Goal: Check status

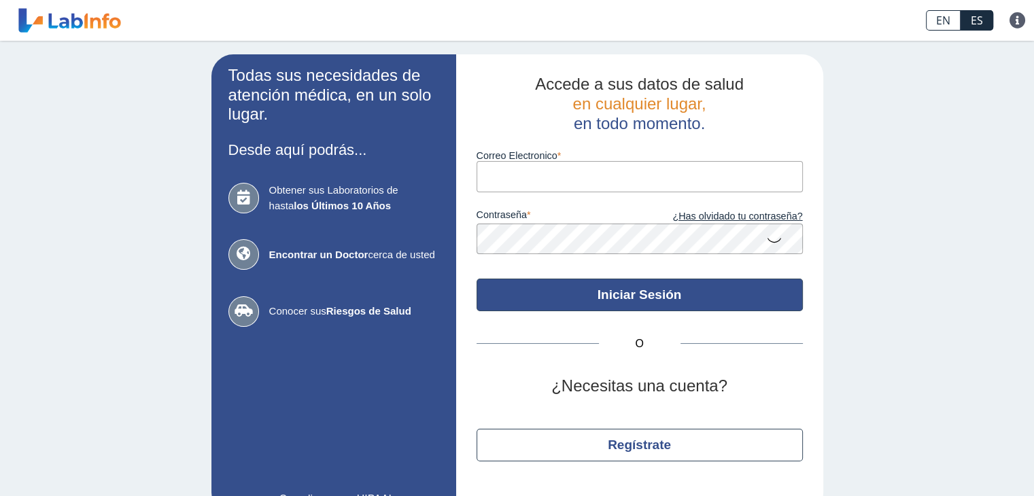
type input "[EMAIL_ADDRESS][DOMAIN_NAME]"
click at [616, 287] on button "Iniciar Sesión" at bounding box center [639, 295] width 326 height 33
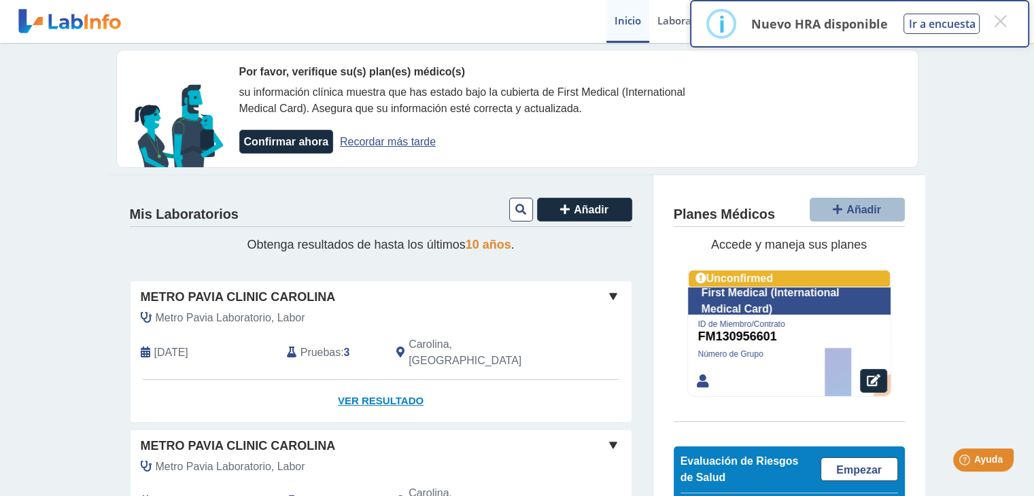
click at [372, 380] on link "Ver Resultado" at bounding box center [380, 401] width 501 height 43
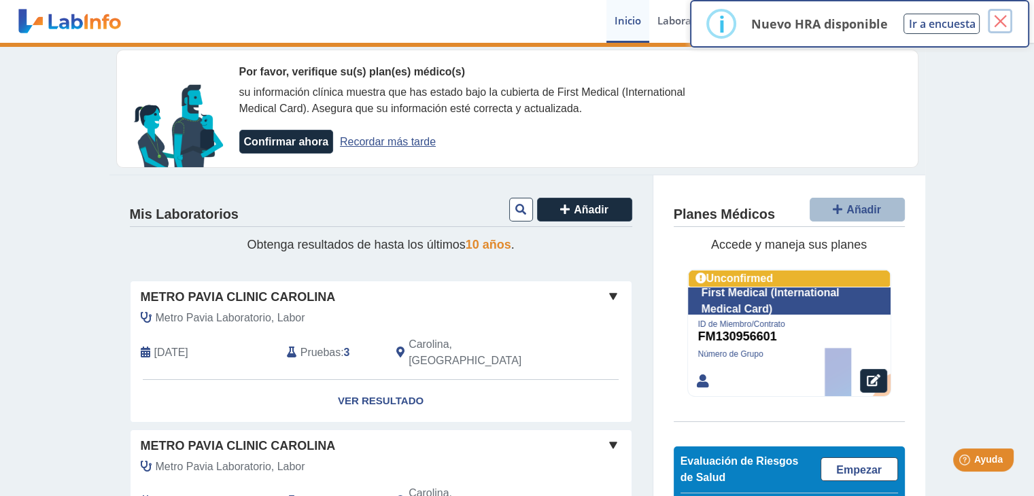
click at [998, 20] on button "×" at bounding box center [1000, 21] width 24 height 24
